Goal: Task Accomplishment & Management: Manage account settings

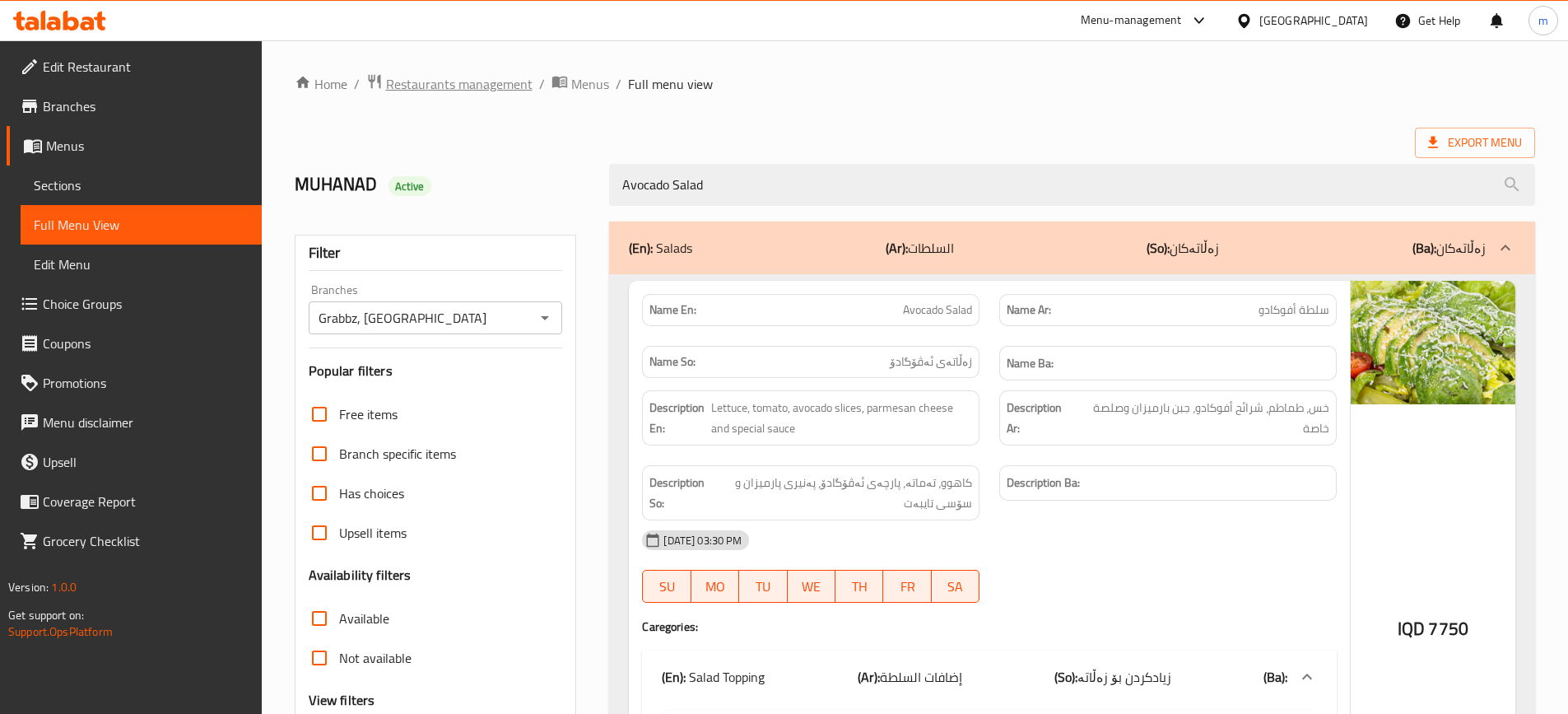
click at [397, 85] on span "Restaurants management" at bounding box center [459, 84] width 146 height 20
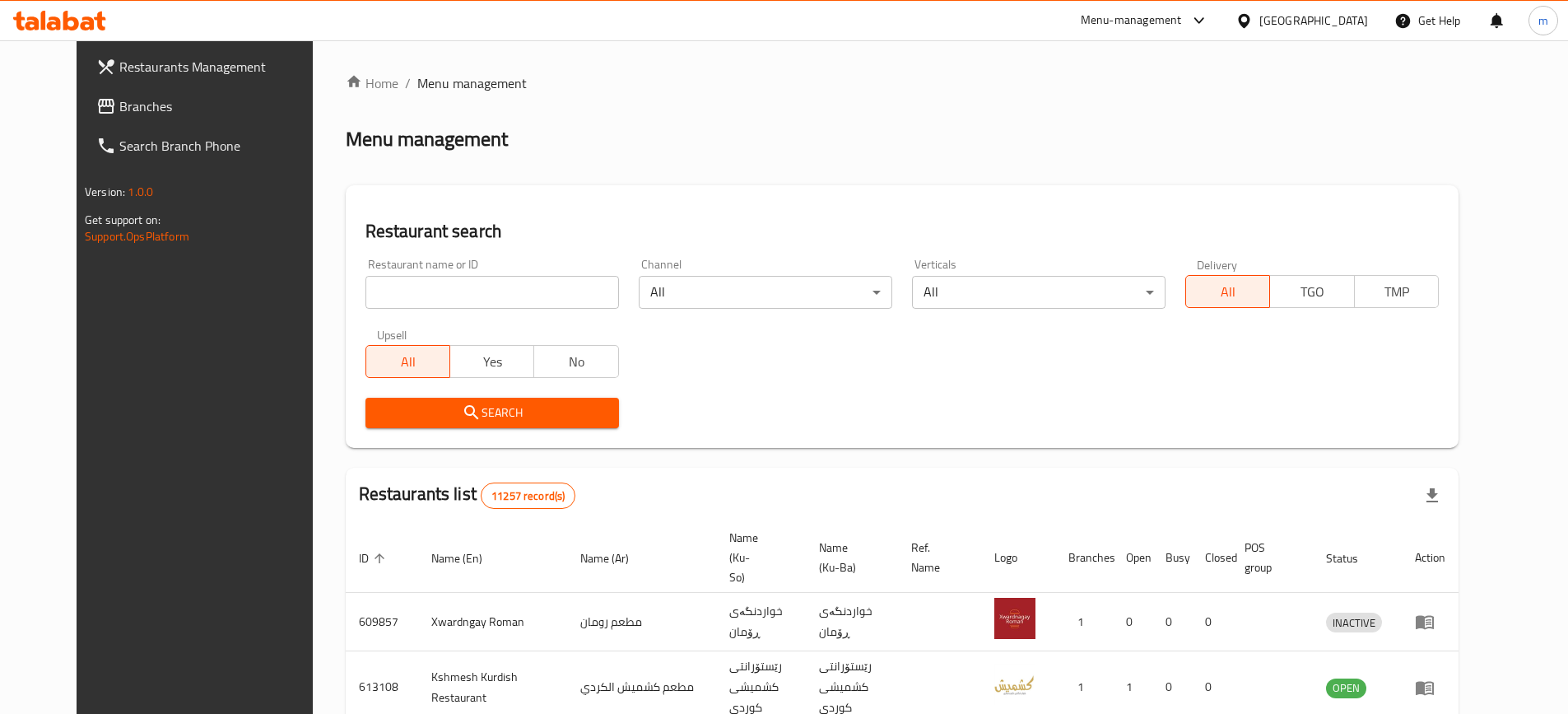
click at [409, 284] on input "search" at bounding box center [492, 293] width 253 height 33
paste input "767300"
type input "767300"
click at [146, 106] on span "Branches" at bounding box center [222, 106] width 206 height 20
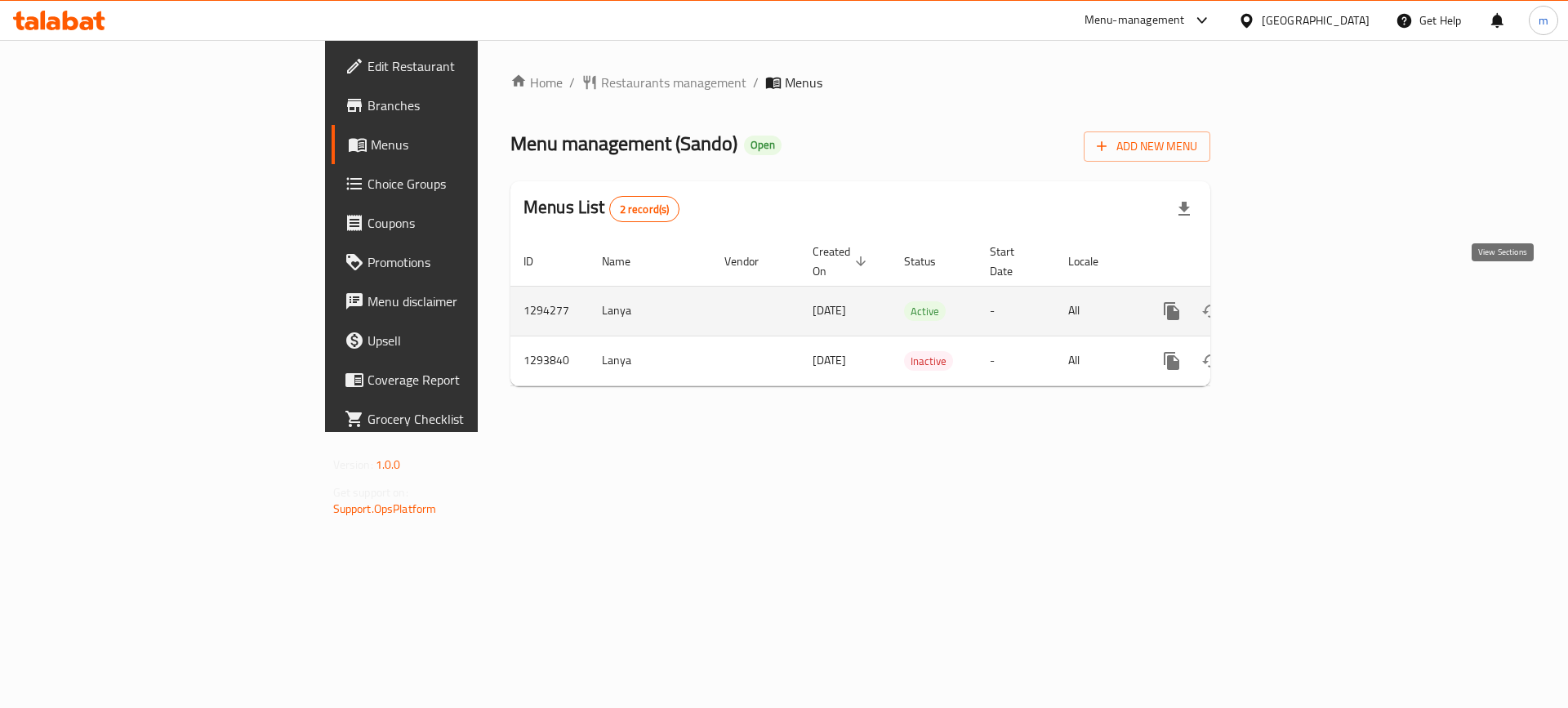
click at [1297, 304] on icon "enhanced table" at bounding box center [1289, 311] width 15 height 15
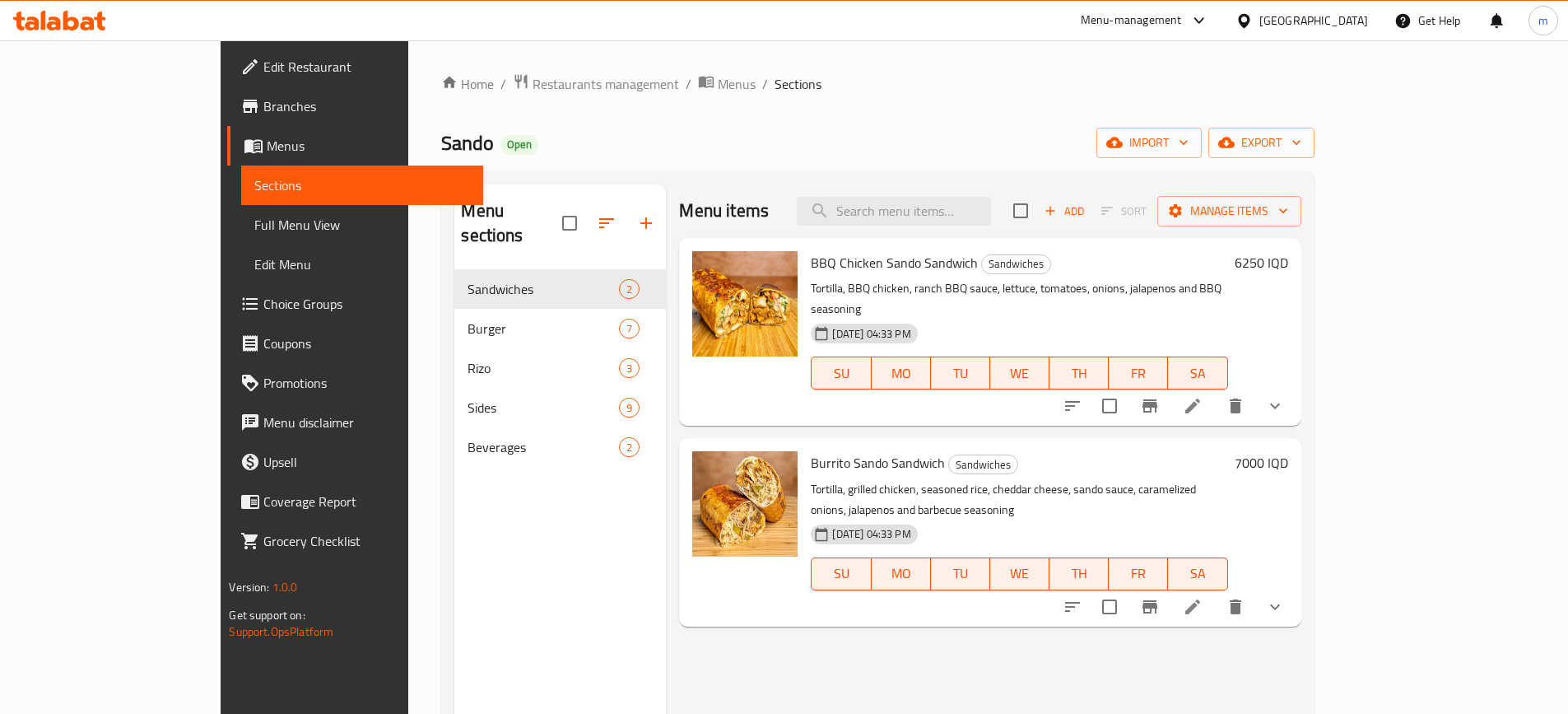
click at [263, 302] on span "Choice Groups" at bounding box center [366, 304] width 206 height 20
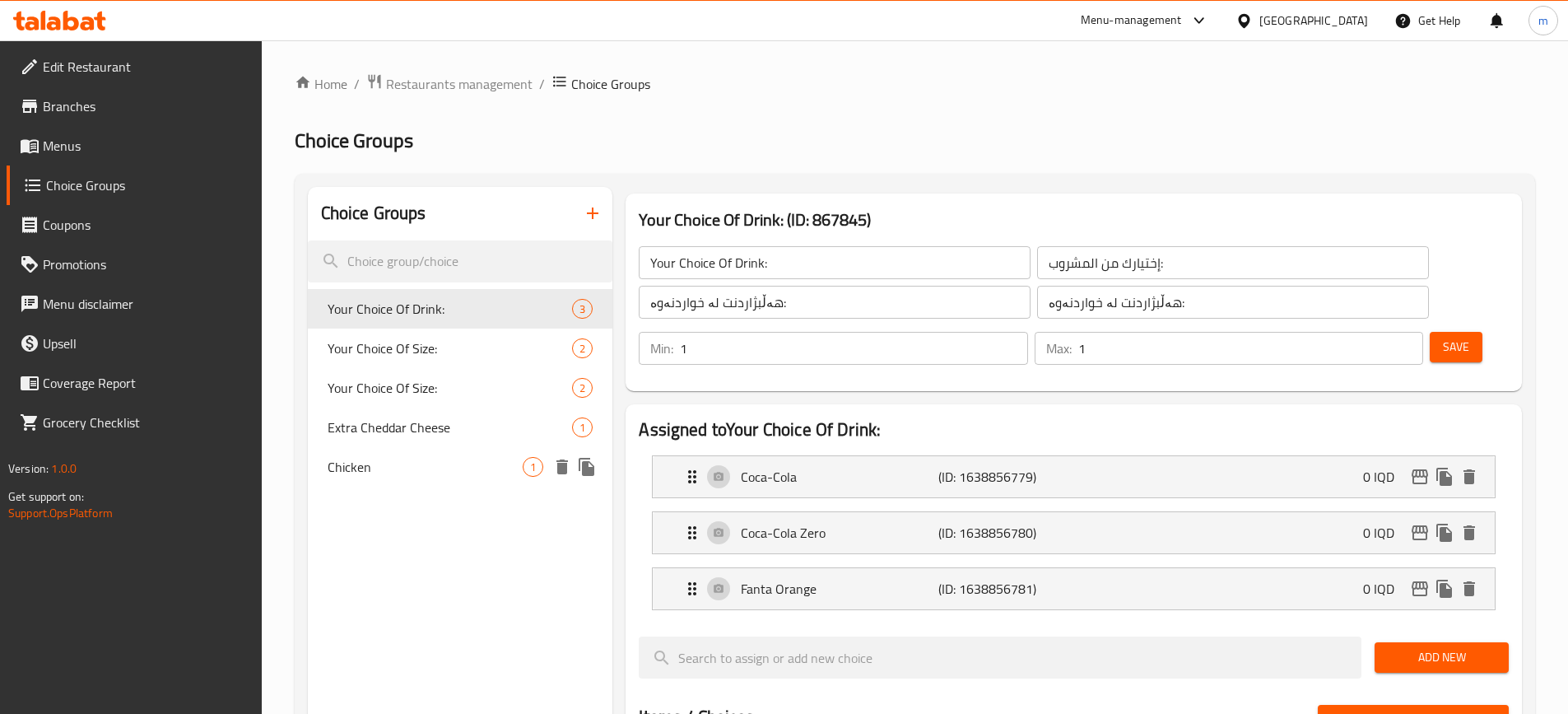
click at [433, 464] on span "Chicken" at bounding box center [425, 467] width 196 height 20
type input "Chicken"
type input "دجاج"
type input "مریشک"
type input "0"
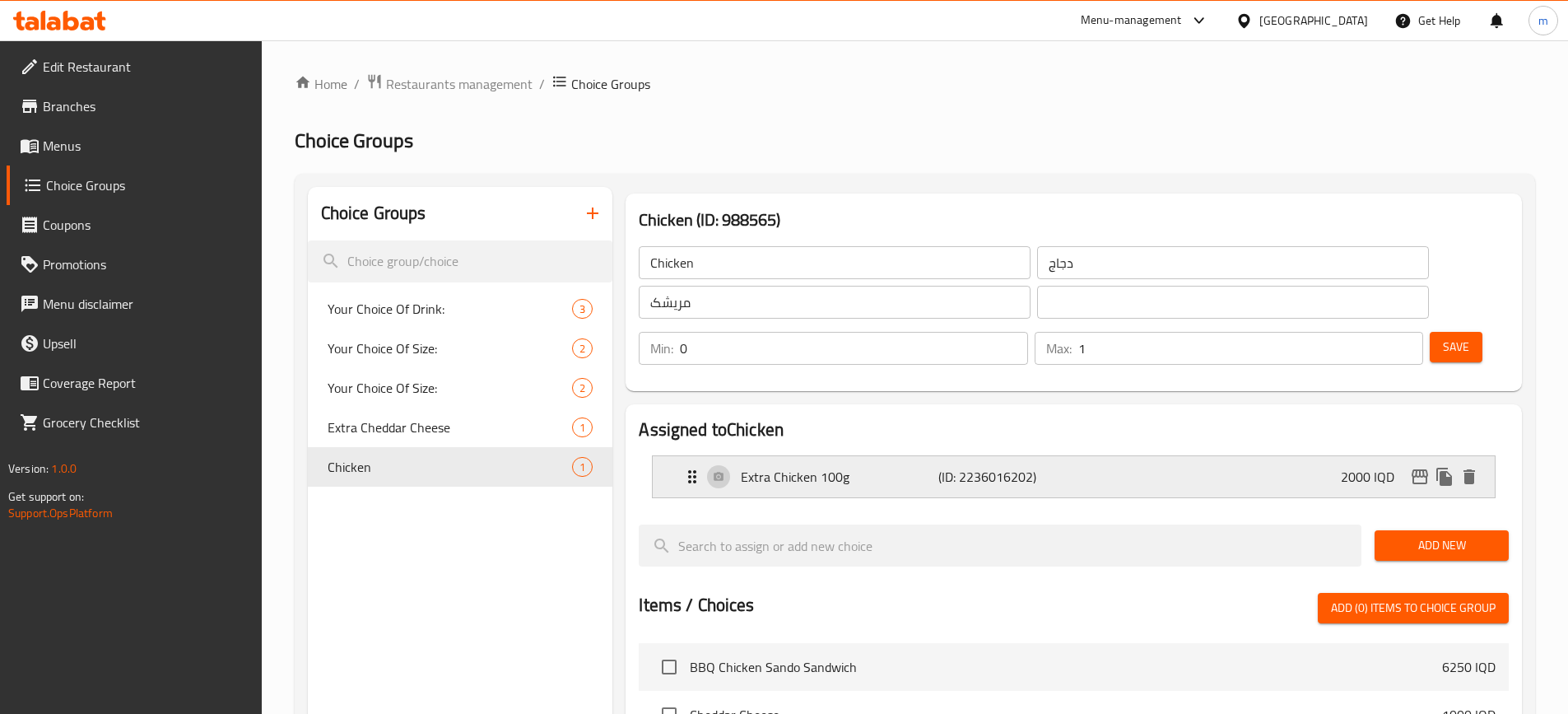
click at [910, 466] on p "Extra Chicken 100g" at bounding box center [838, 476] width 197 height 20
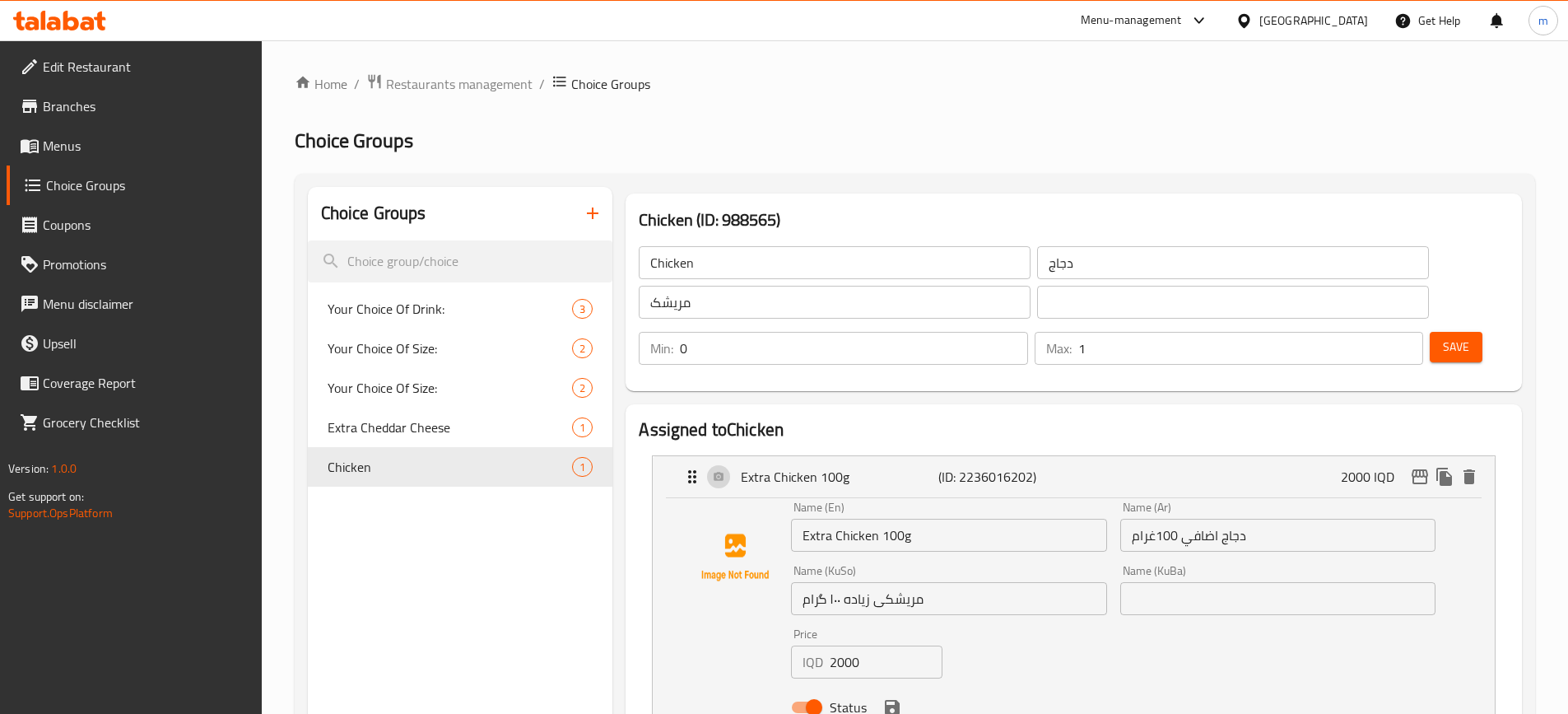
click at [912, 518] on input "Extra Chicken 100g" at bounding box center [948, 535] width 315 height 33
click at [911, 518] on input "Extra Chicken 100g" at bounding box center [948, 535] width 315 height 33
paste input "Gm"
type input "Extra Chicken 100 Gm"
click at [1271, 518] on input "دجاج اضافي 100غرام" at bounding box center [1277, 535] width 315 height 33
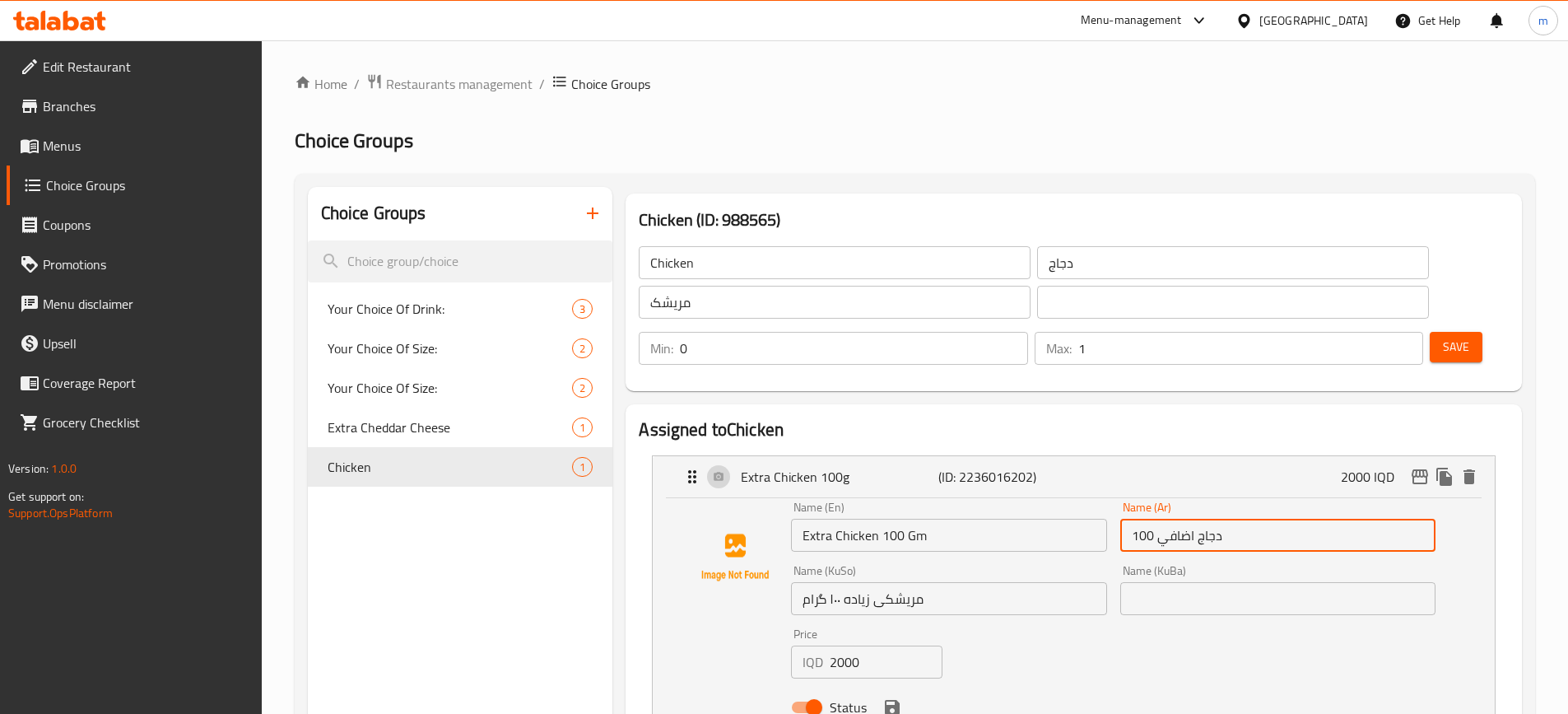
paste input "جم"
type input "دجاج اضافي 100 جم"
click at [987, 581] on input "مریشکی زياده ١٠٠ گرام" at bounding box center [948, 598] width 315 height 33
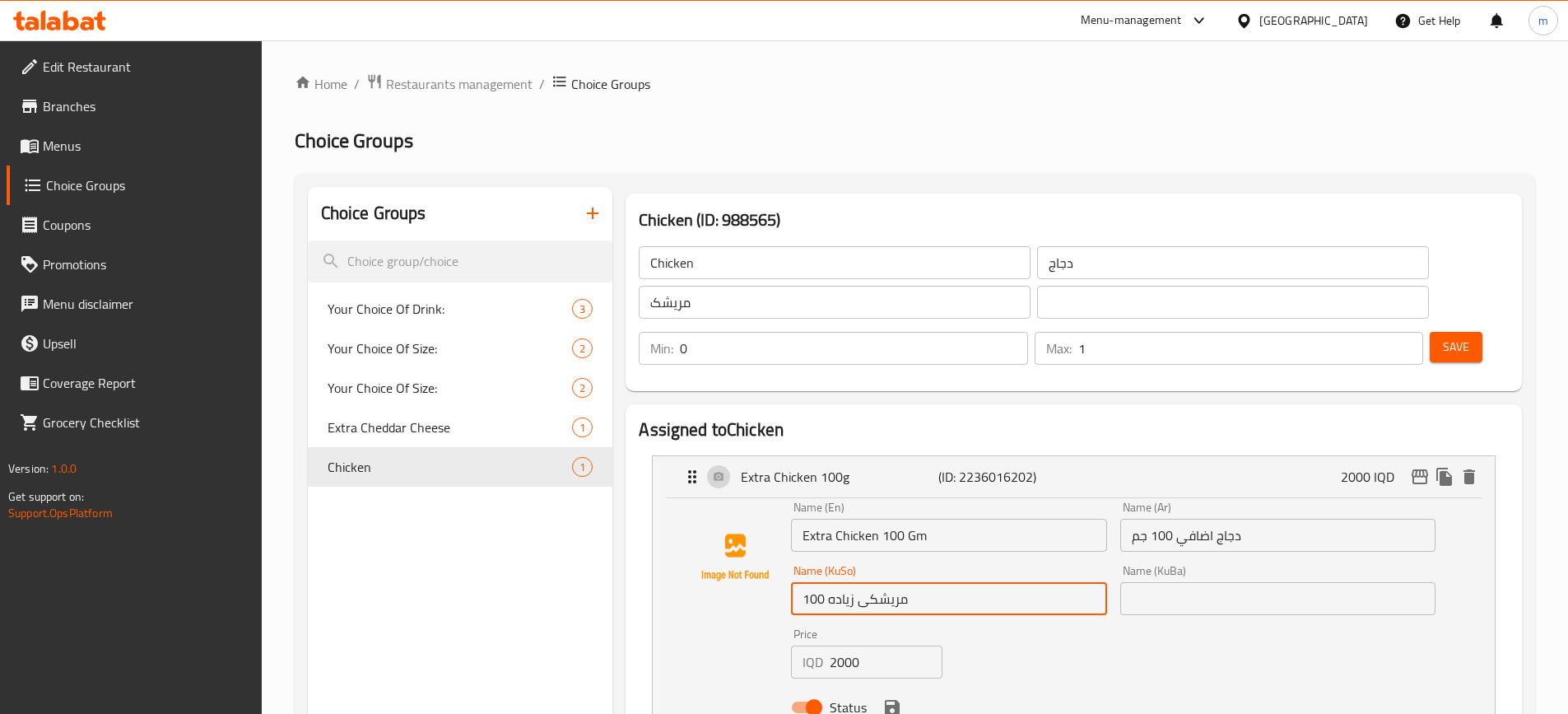
paste input "گم"
type input "مریشکی زياده 100 گم"
click at [1210, 518] on input "دجاج اضافي 100 جم" at bounding box center [1277, 535] width 315 height 33
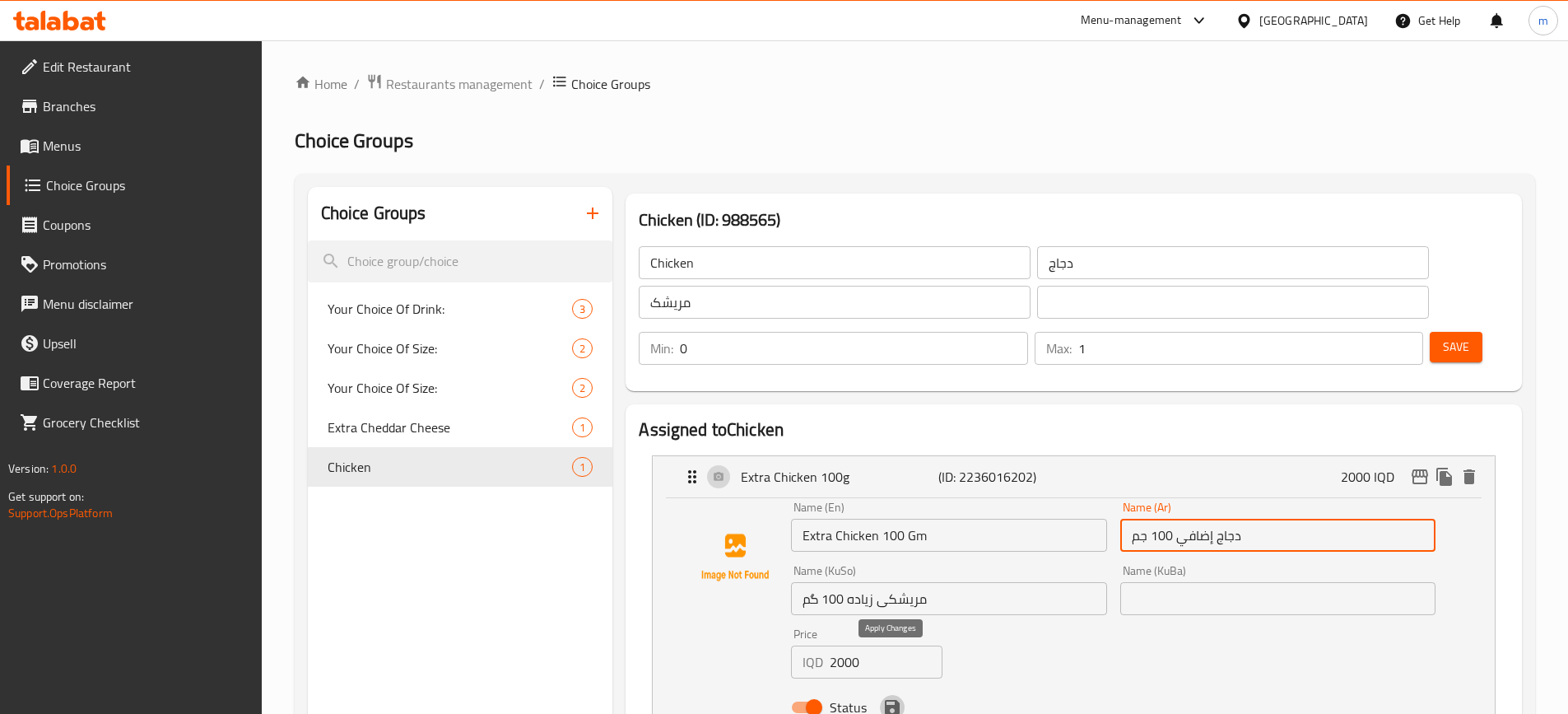
click at [891, 699] on icon "save" at bounding box center [892, 707] width 15 height 15
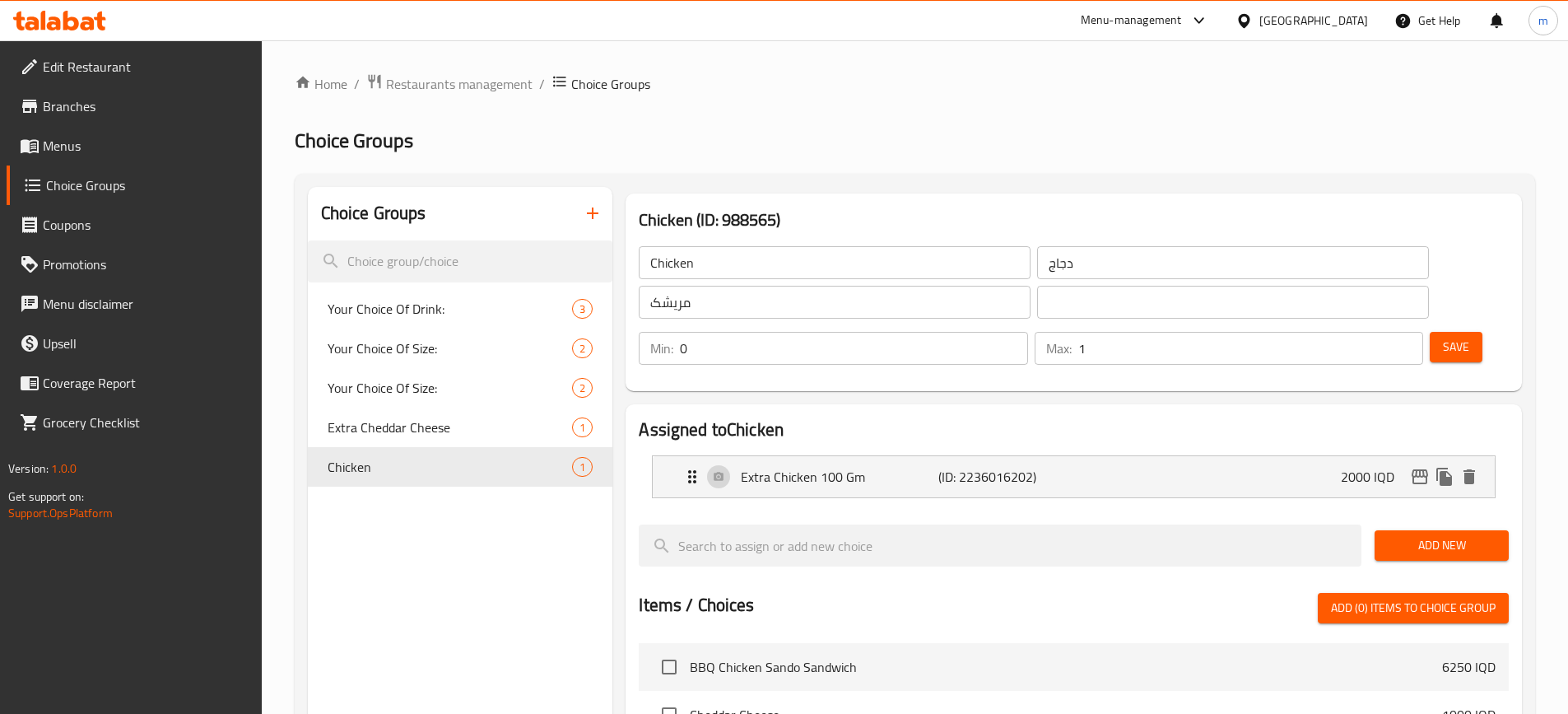
type input "دجاج إضافي 100 جم"
click at [1443, 336] on span "Save" at bounding box center [1456, 346] width 27 height 21
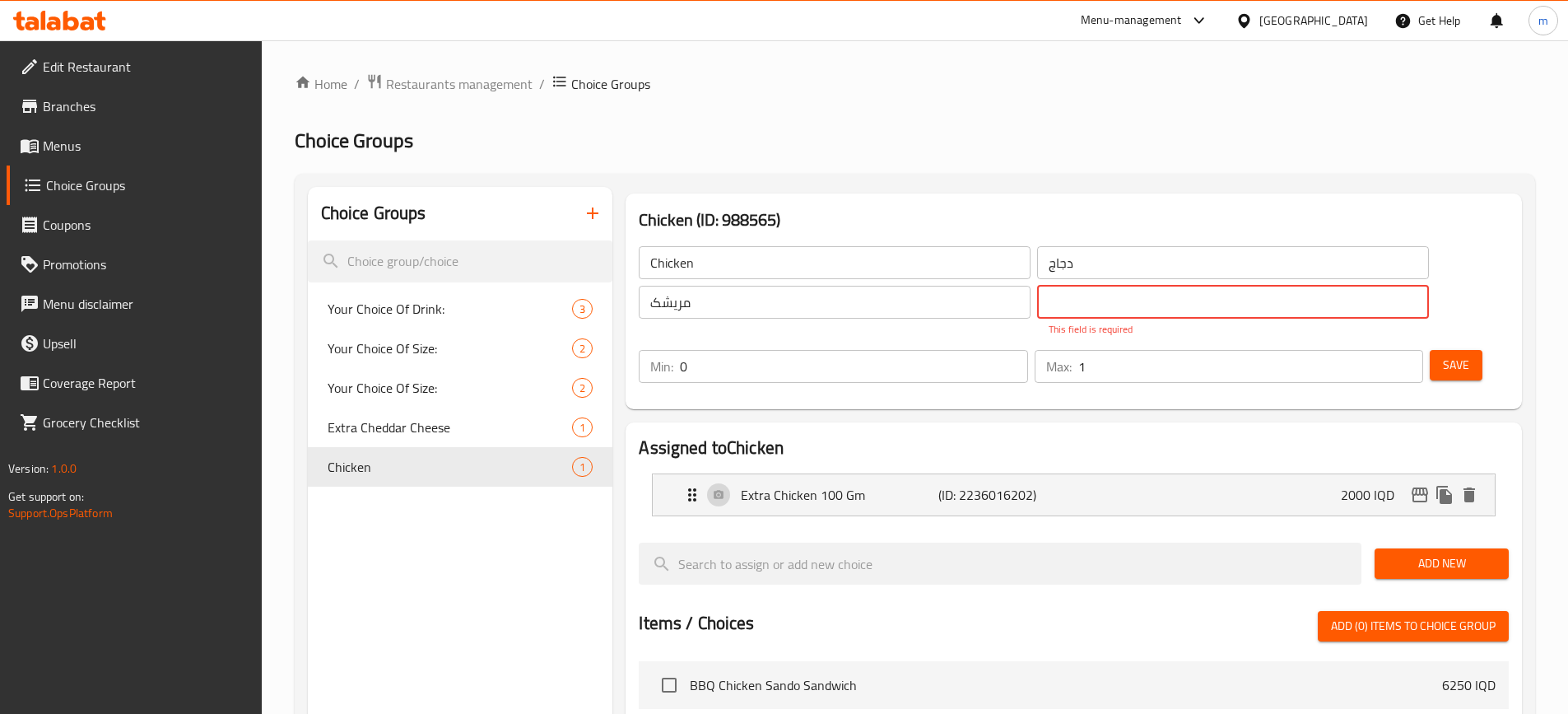
click at [673, 301] on input "مریشک" at bounding box center [835, 302] width 392 height 33
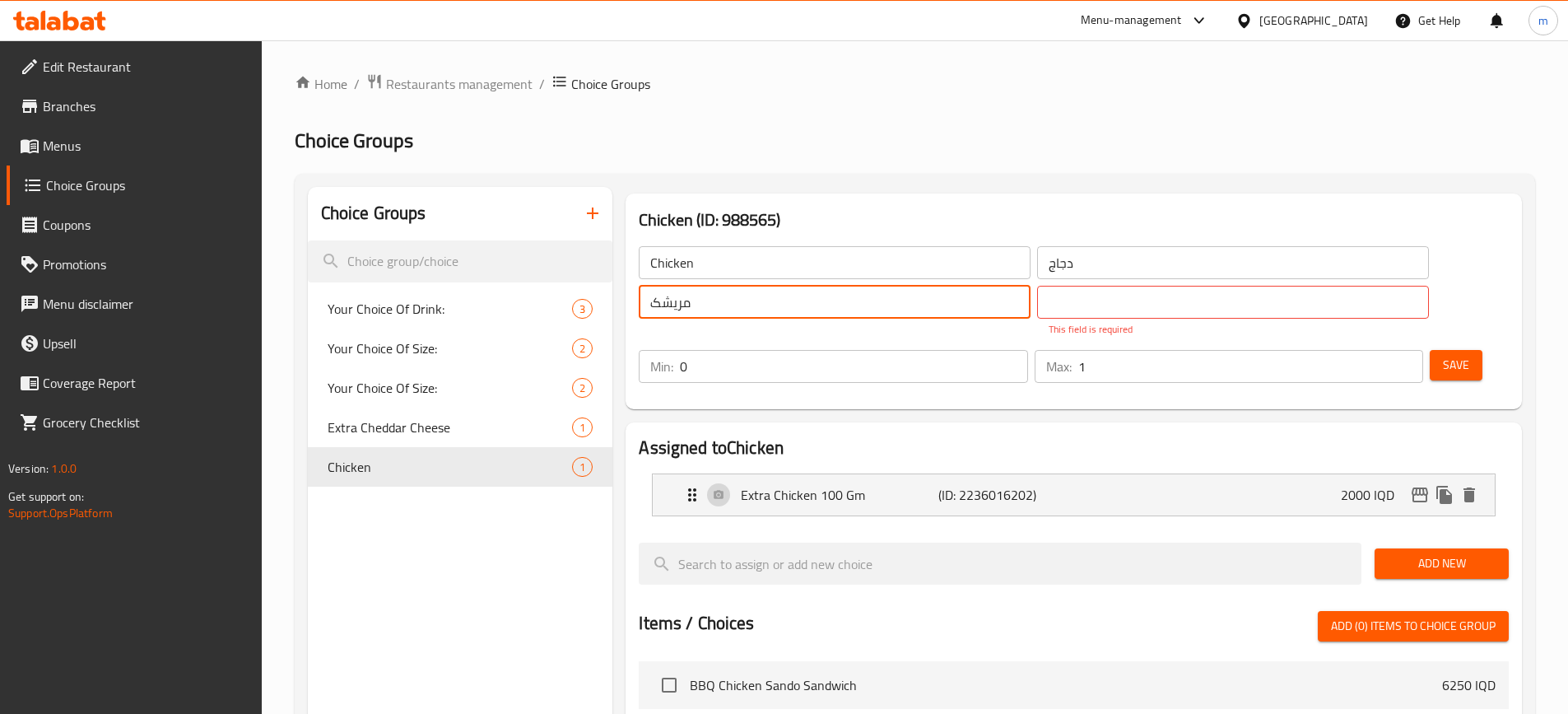
click at [673, 301] on input "مریشک" at bounding box center [835, 302] width 392 height 33
click at [1037, 300] on input "text" at bounding box center [1232, 302] width 392 height 33
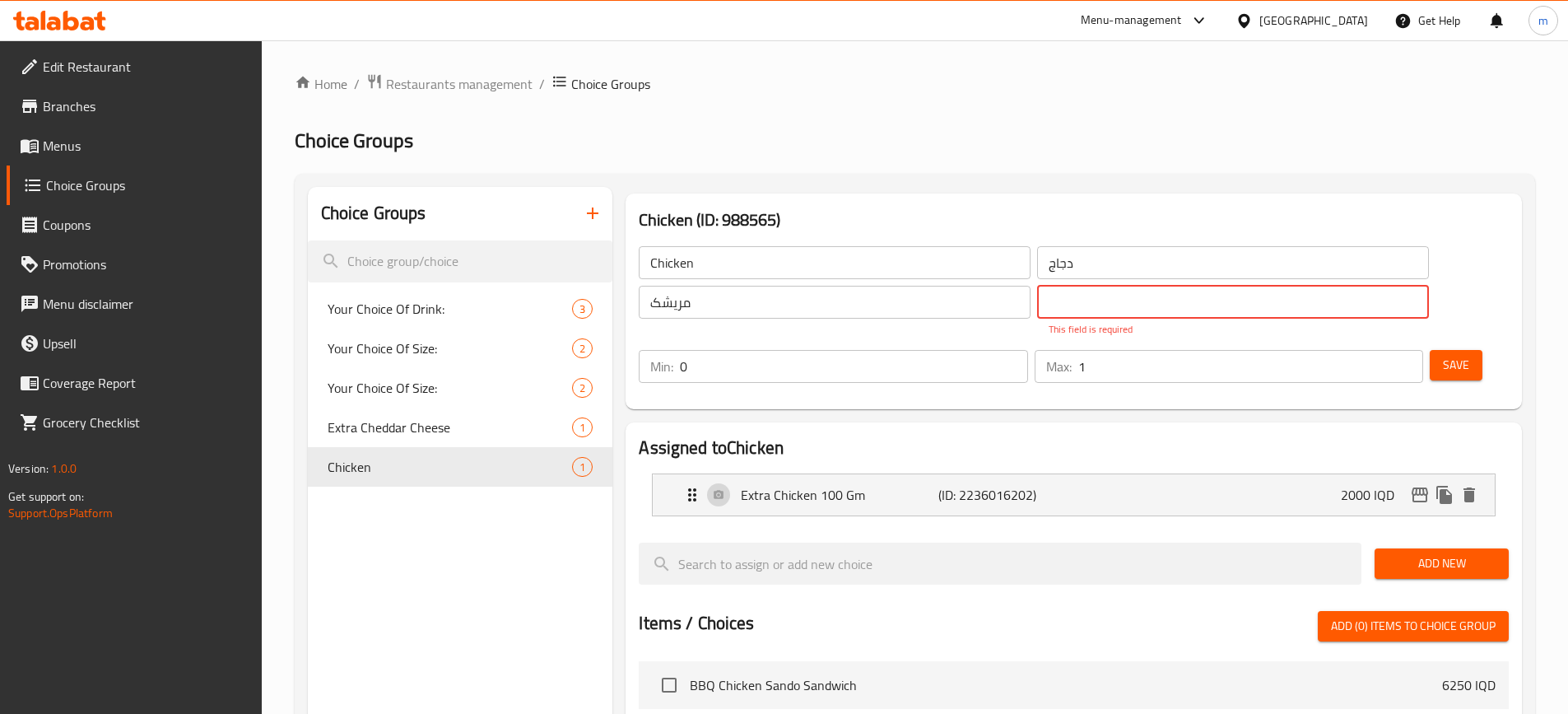
paste input "مریشک"
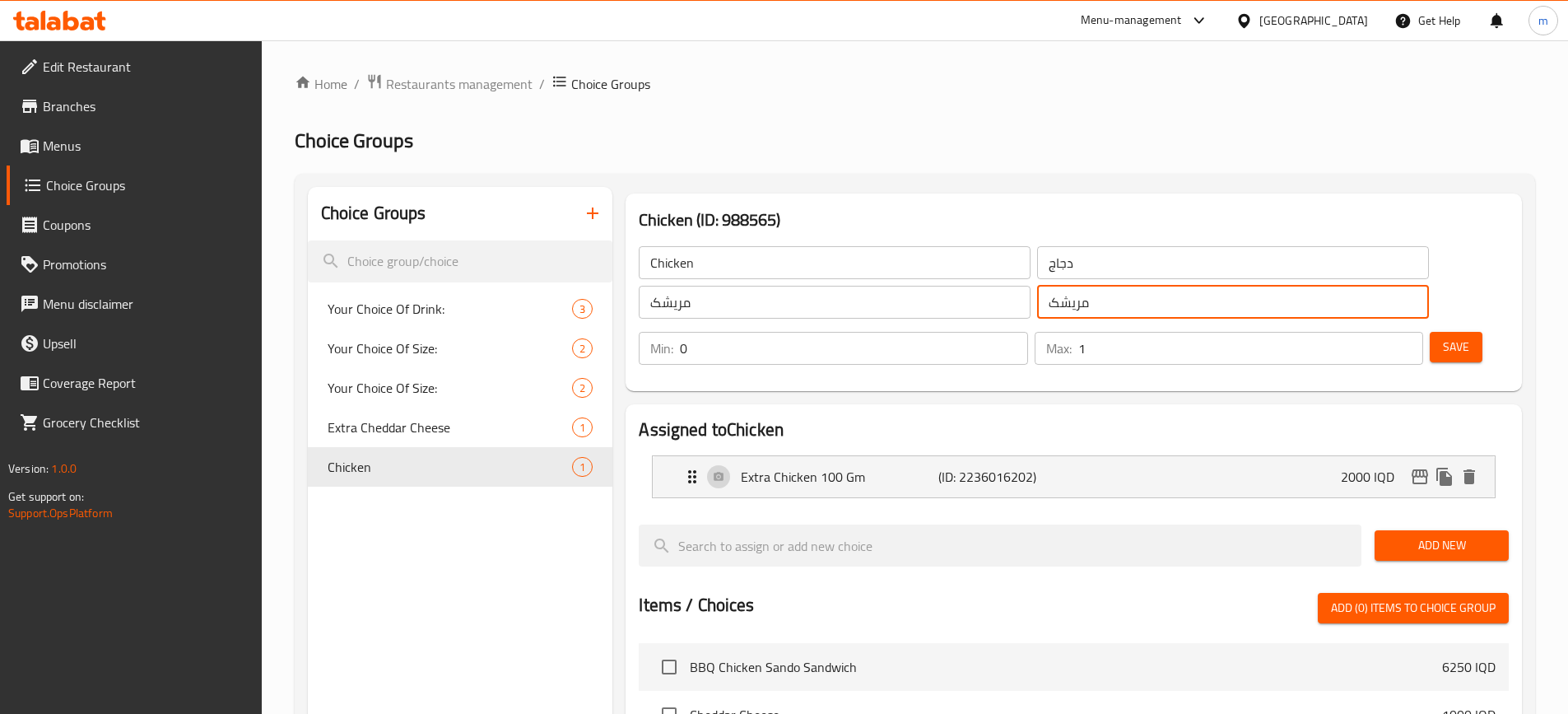
type input "مریشک"
click at [1288, 340] on div "Chicken (ID: 988565) Chicken ​ دجاج ​ مریشک ​ مریشک ​ Min: 0 ​ Max: 1 ​ Save" at bounding box center [1073, 293] width 896 height 197
click at [1286, 456] on div "Extra Chicken 100 Gm (ID: 2236016202) 2000 IQD" at bounding box center [1078, 476] width 793 height 41
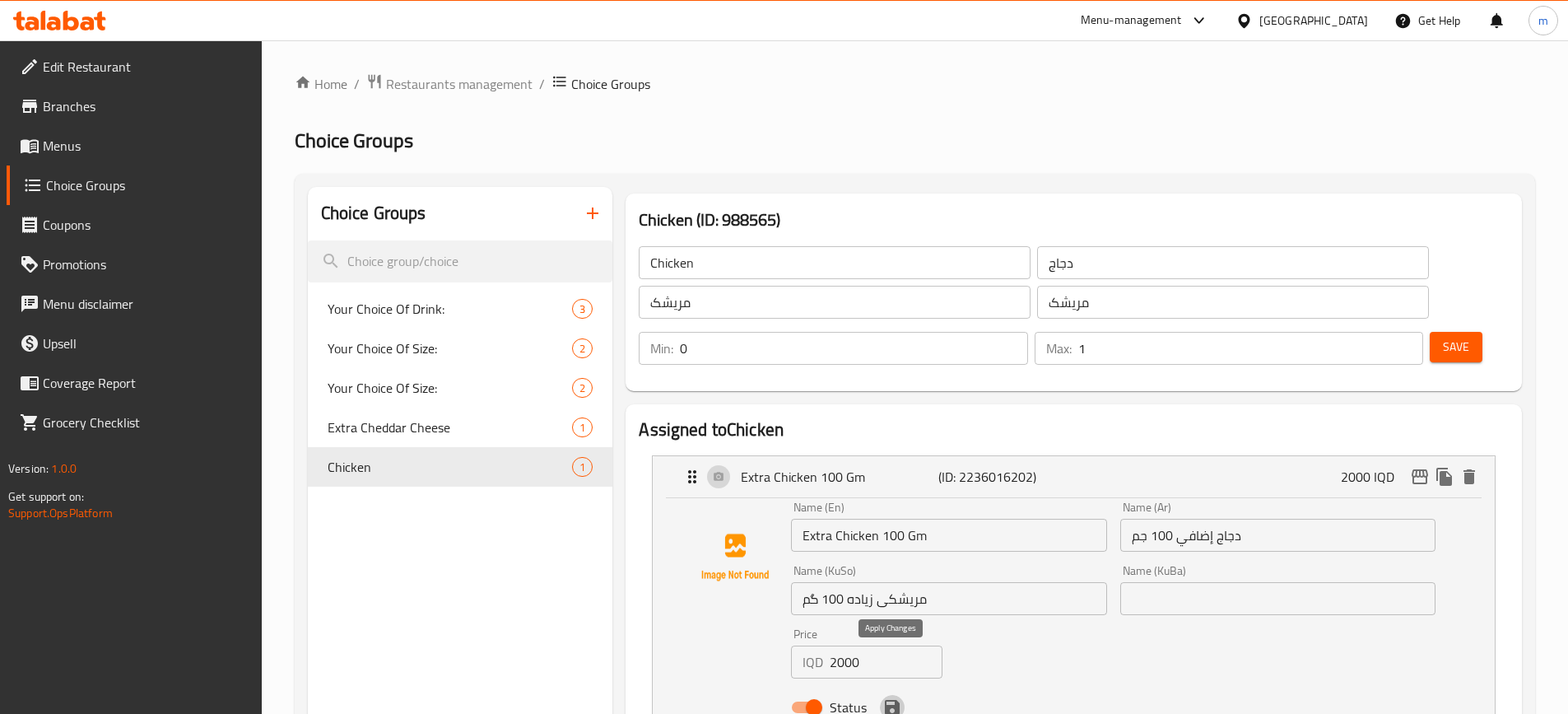
click at [893, 699] on icon "save" at bounding box center [892, 707] width 15 height 15
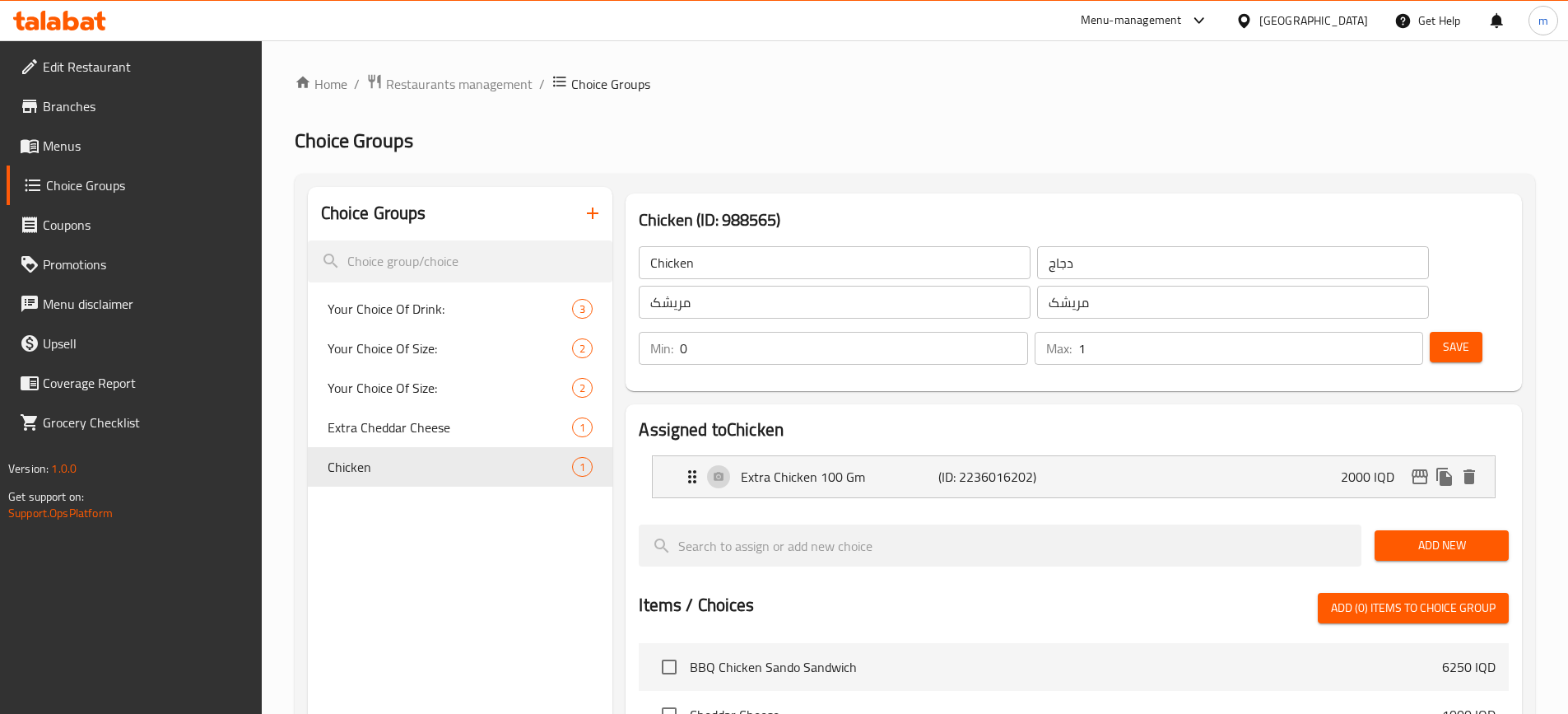
click at [1443, 336] on span "Save" at bounding box center [1456, 346] width 27 height 21
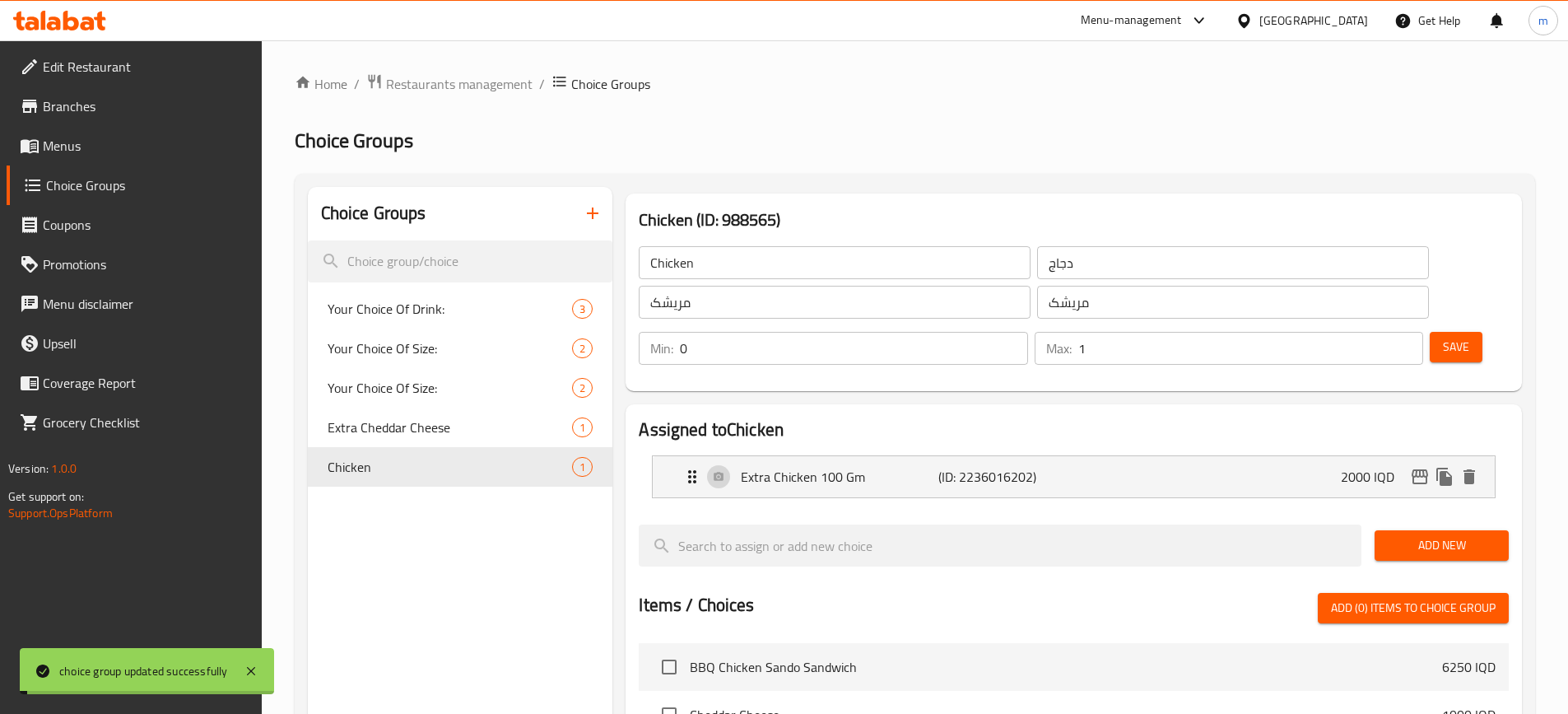
click at [1068, 466] on p "(ID: 2236016202)" at bounding box center [1004, 476] width 132 height 20
